Goal: Find specific page/section: Find specific page/section

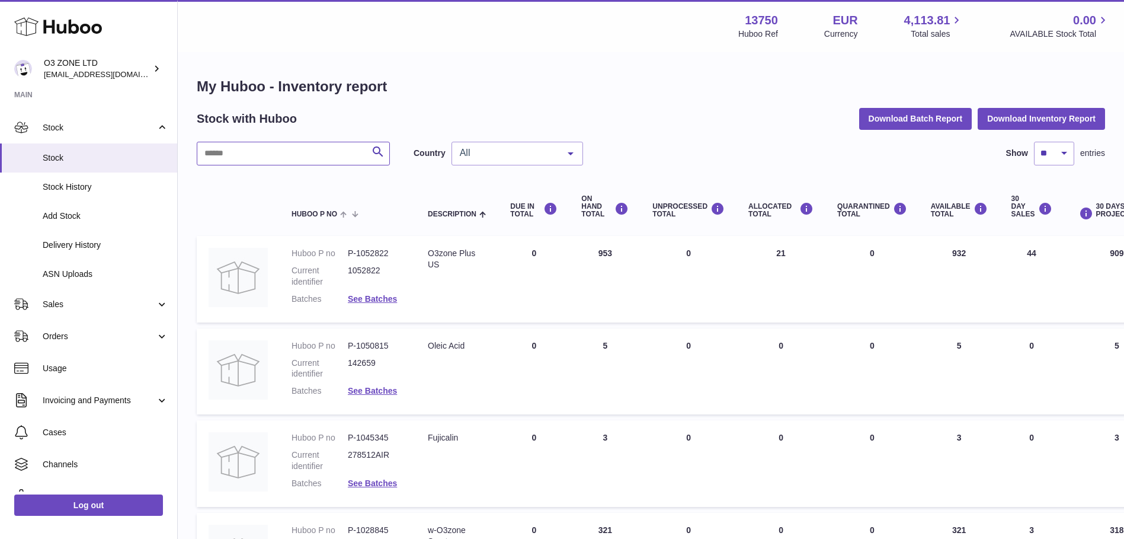
click at [229, 149] on input "text" at bounding box center [293, 154] width 193 height 24
type input "*****"
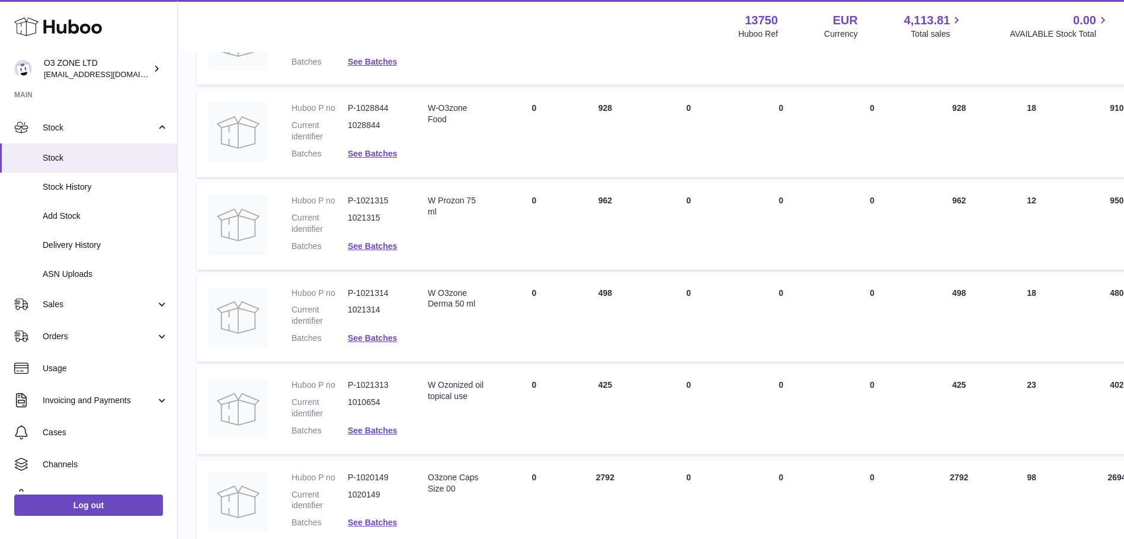
scroll to position [533, 0]
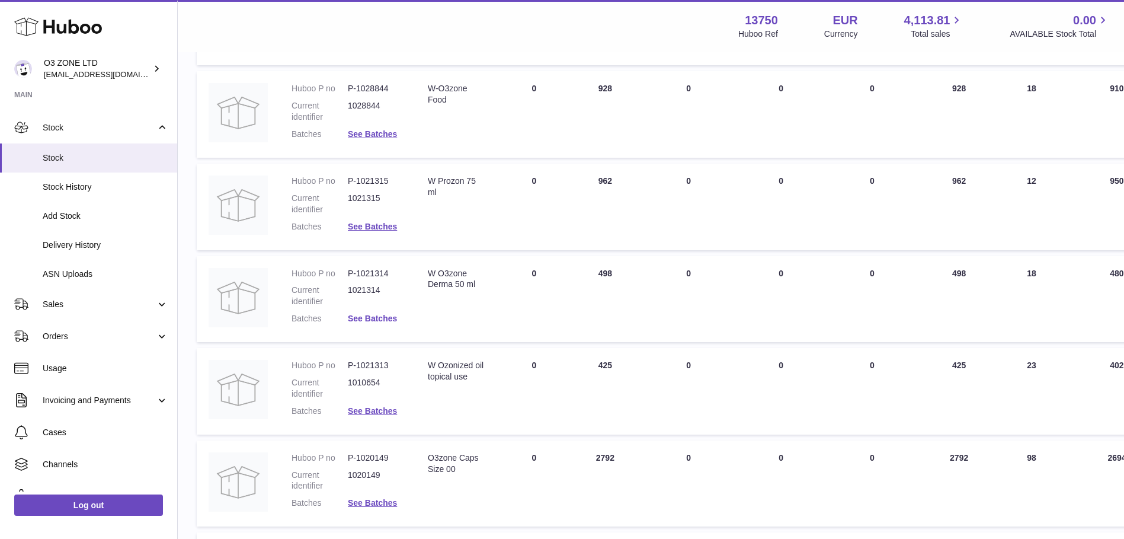
click at [385, 318] on link "See Batches" at bounding box center [372, 317] width 49 height 9
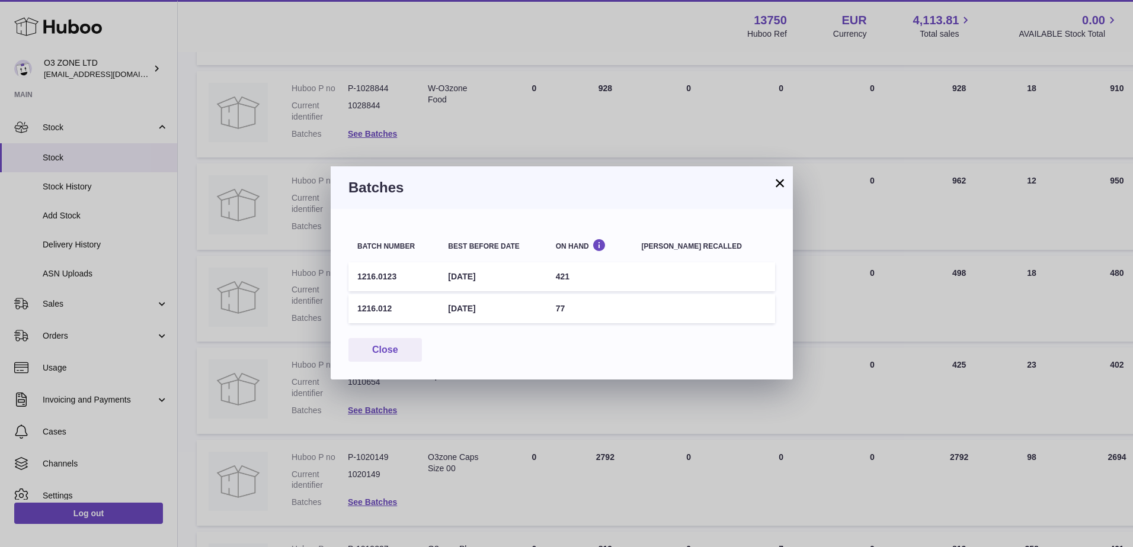
click at [783, 182] on button "×" at bounding box center [780, 183] width 14 height 14
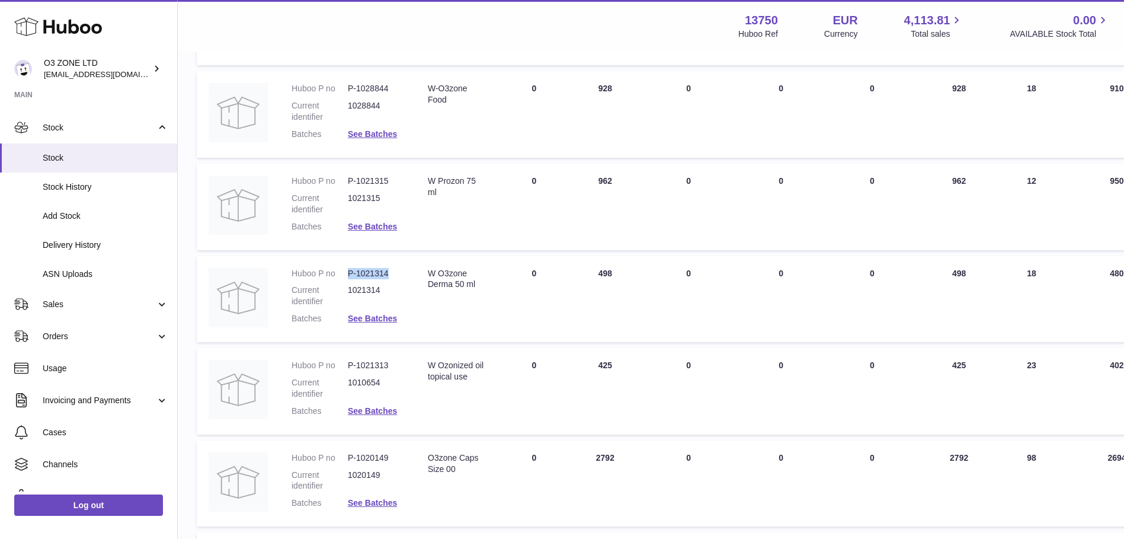
drag, startPoint x: 387, startPoint y: 274, endPoint x: 344, endPoint y: 273, distance: 42.7
click at [344, 273] on dl "Huboo P no P-1021314 Current identifier 1021314 Batches See Batches" at bounding box center [348, 299] width 113 height 63
copy dl "P-1021314"
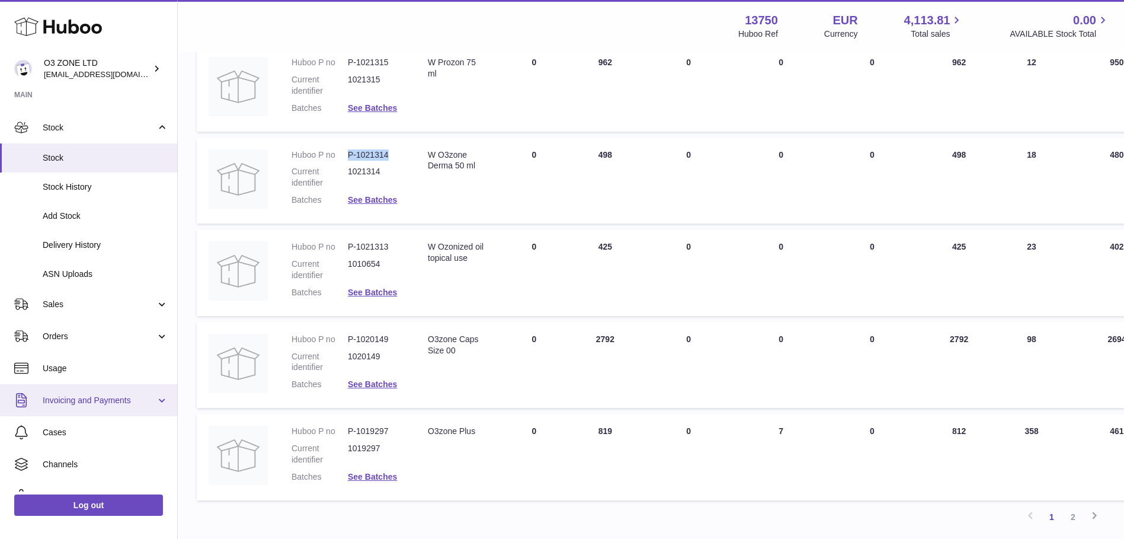
scroll to position [103, 0]
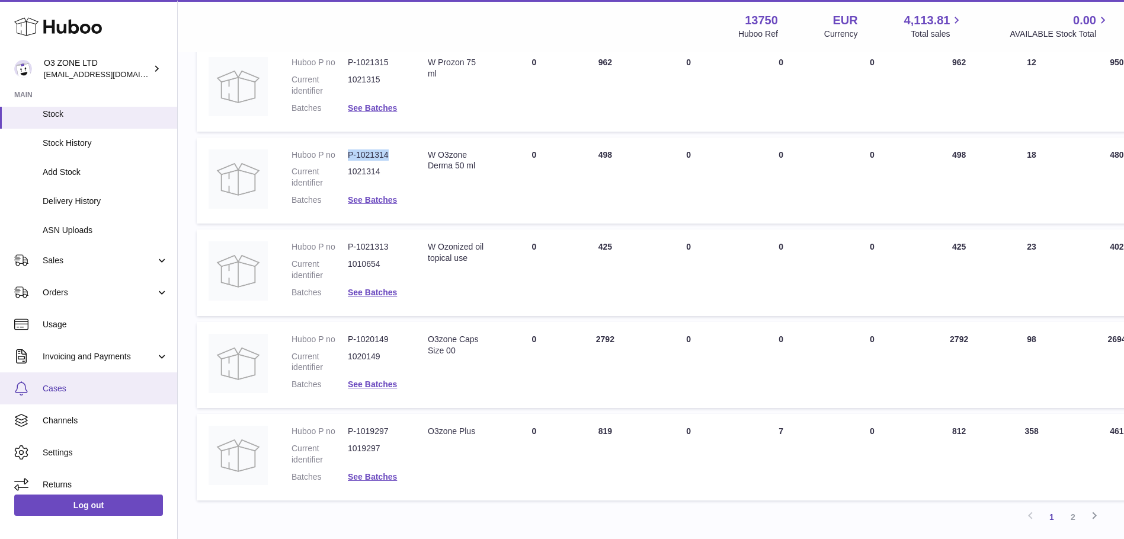
click at [62, 396] on link "Cases" at bounding box center [88, 388] width 177 height 32
click at [53, 393] on span "Cases" at bounding box center [106, 388] width 126 height 11
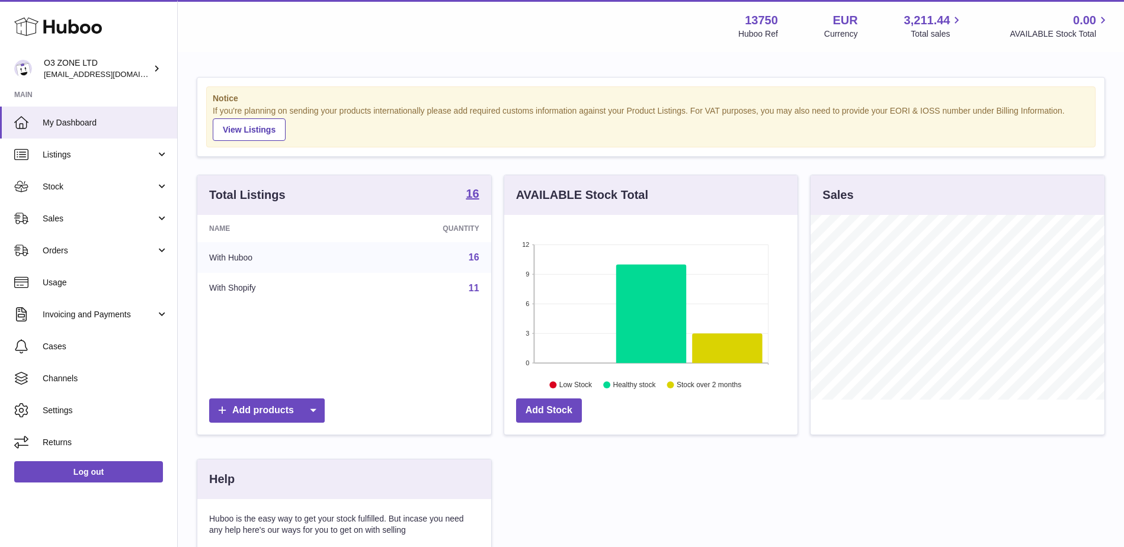
scroll to position [185, 293]
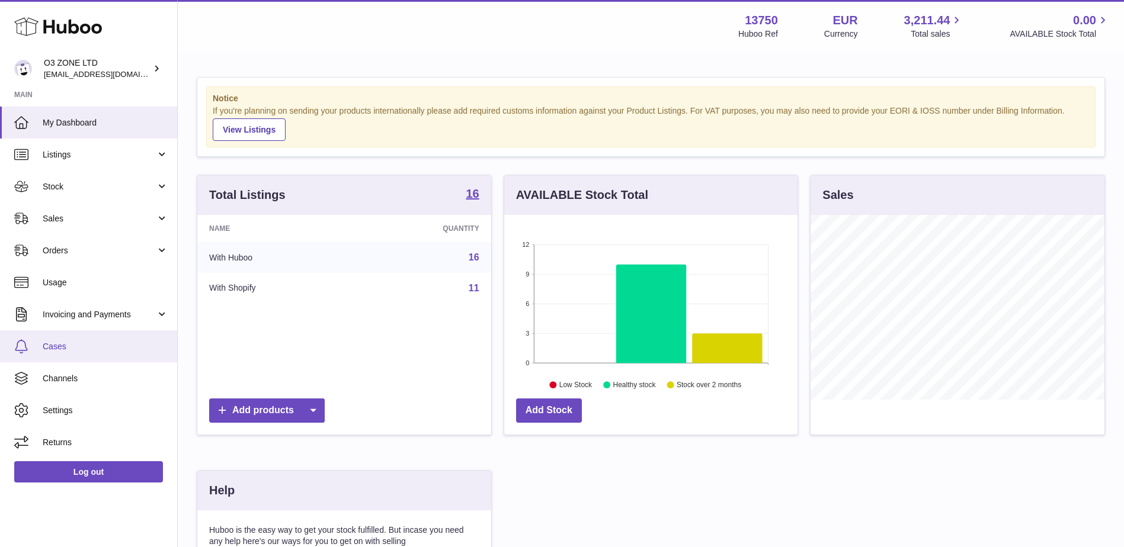
click at [54, 348] on span "Cases" at bounding box center [106, 346] width 126 height 11
